Goal: Task Accomplishment & Management: Use online tool/utility

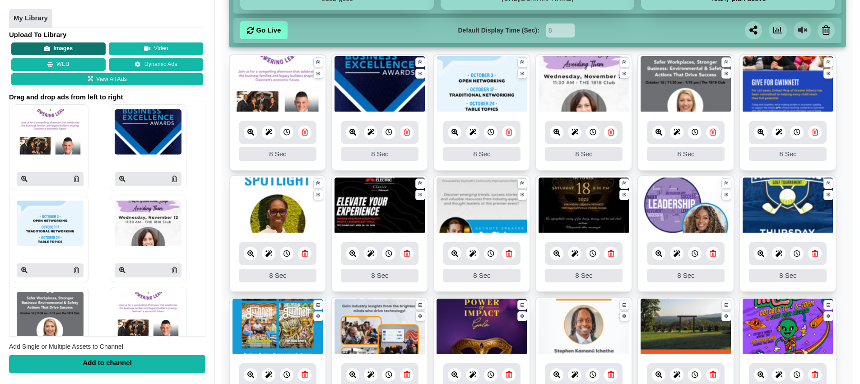
scroll to position [68, 0]
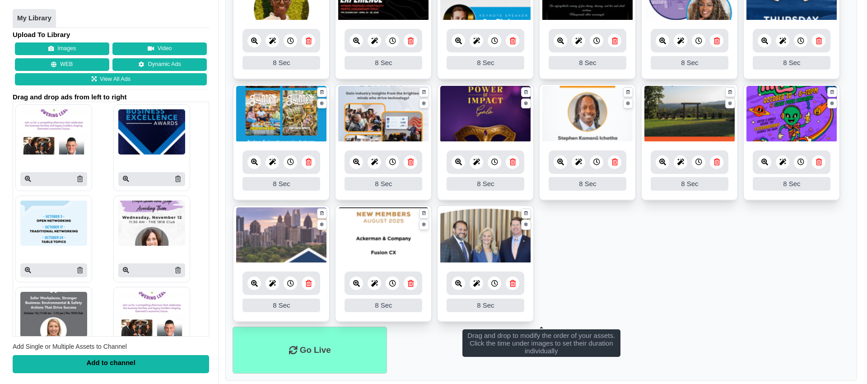
scroll to position [383, 0]
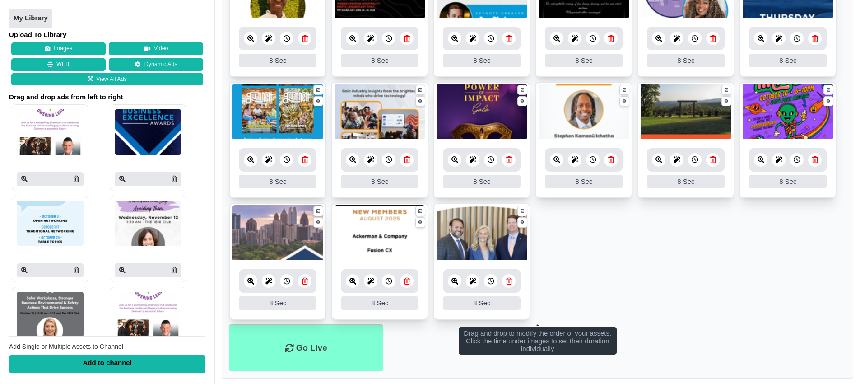
click at [351, 280] on icon at bounding box center [352, 281] width 7 height 7
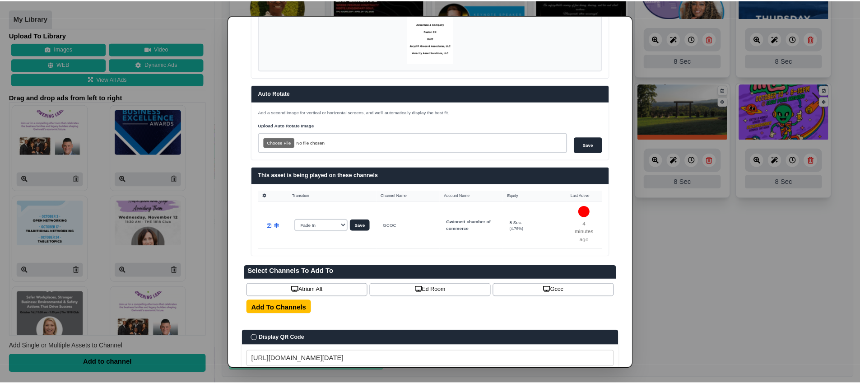
scroll to position [0, 0]
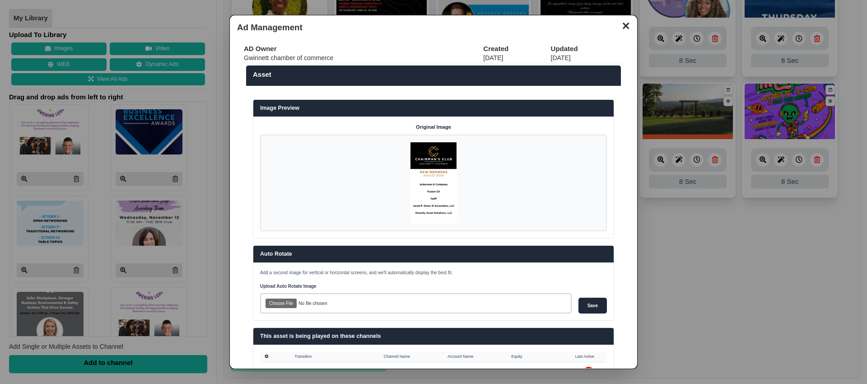
click at [622, 28] on button "✕" at bounding box center [626, 25] width 18 height 14
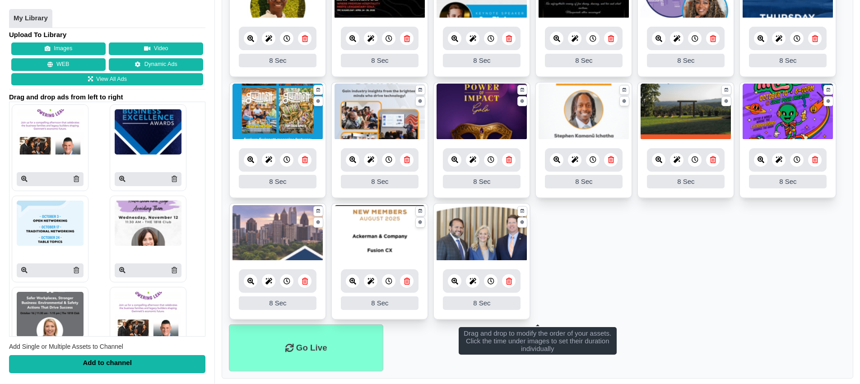
click at [406, 283] on icon at bounding box center [407, 281] width 6 height 7
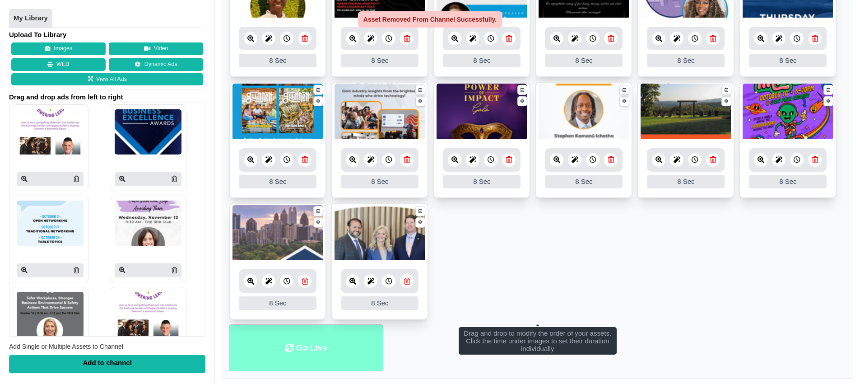
click at [309, 346] on li "Go Live" at bounding box center [306, 347] width 154 height 47
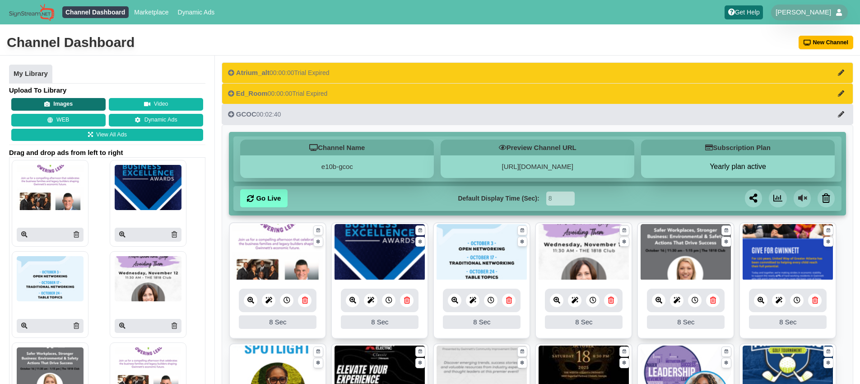
click at [65, 102] on button "Images" at bounding box center [58, 104] width 94 height 13
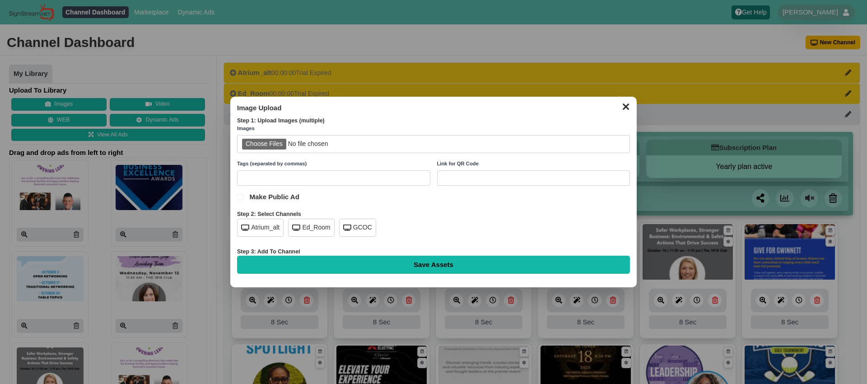
click at [276, 144] on input "file" at bounding box center [433, 144] width 393 height 19
type input "C:\fakepath\CC New Members Sept.png"
click at [361, 226] on div "GCOC" at bounding box center [357, 228] width 37 height 18
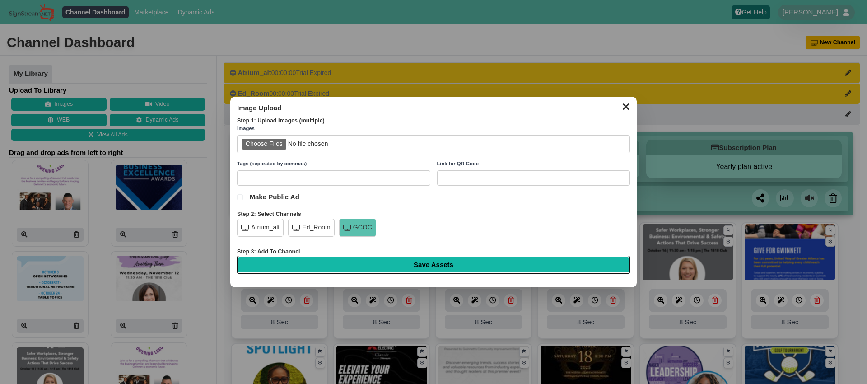
click at [435, 258] on input "Save Assets" at bounding box center [433, 265] width 393 height 18
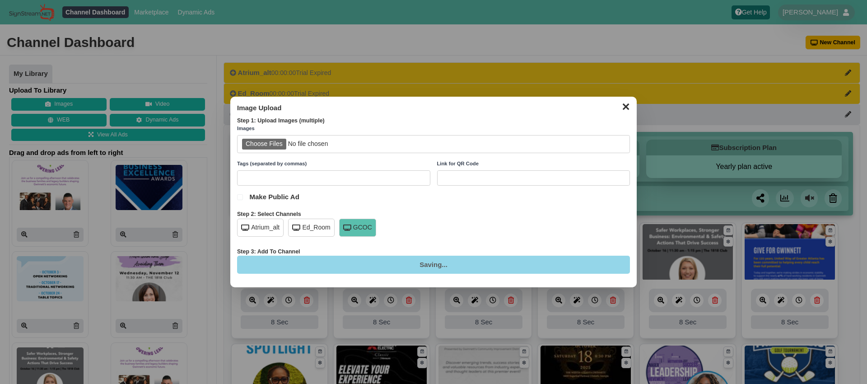
type input "Saving..."
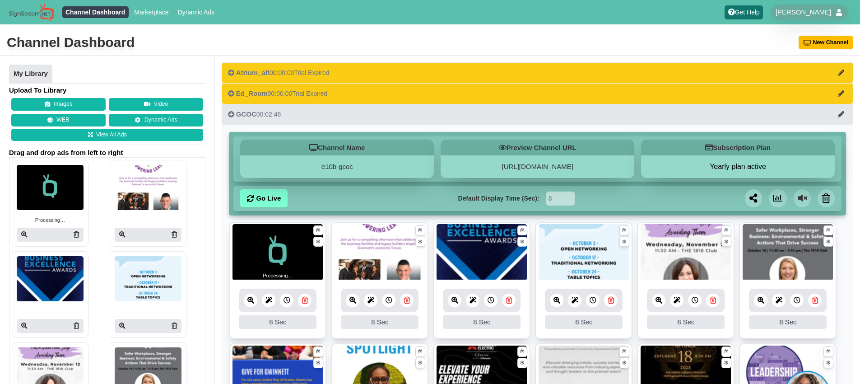
click at [514, 34] on div "Channel Dashboard [GEOGRAPHIC_DATA]" at bounding box center [430, 42] width 860 height 25
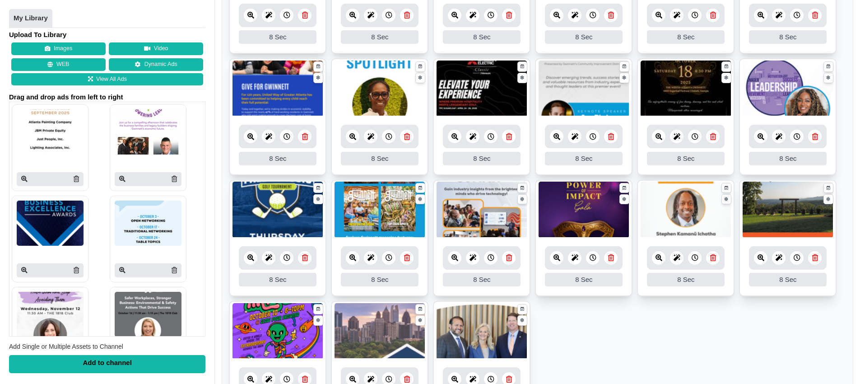
scroll to position [400, 0]
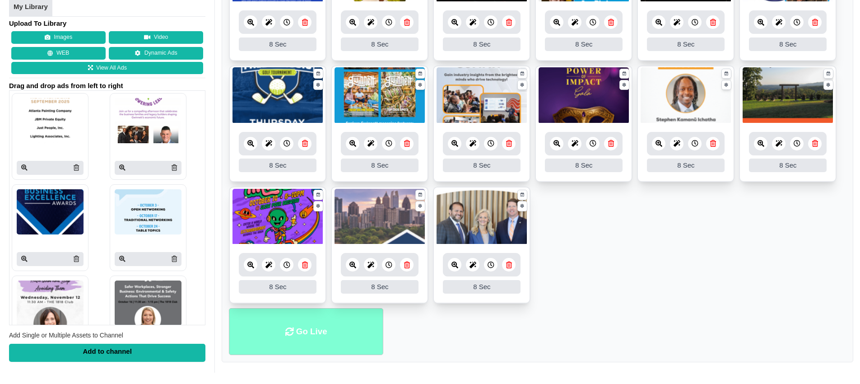
click at [304, 327] on li "Go Live" at bounding box center [306, 331] width 154 height 47
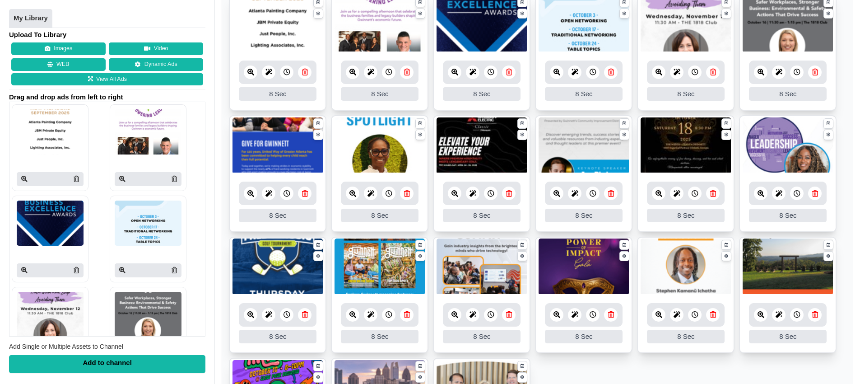
scroll to position [227, 0]
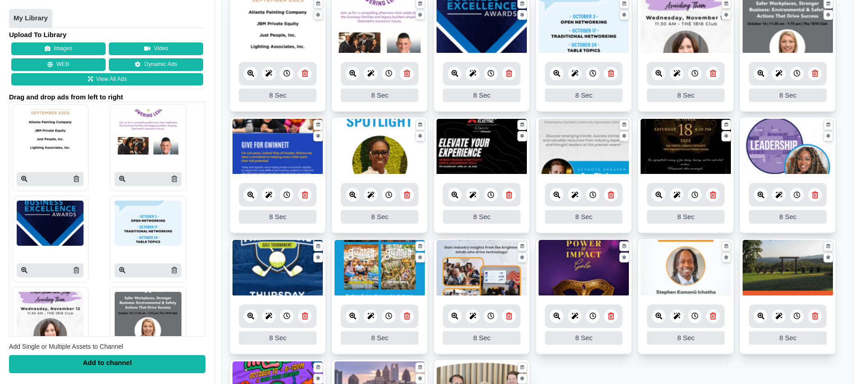
click at [842, 299] on ul "8 8 Sec Fade In Scale In Swirl In Slide In Slide Elliptic Roll In Swing In Save…" at bounding box center [537, 237] width 617 height 485
